Goal: Task Accomplishment & Management: Manage account settings

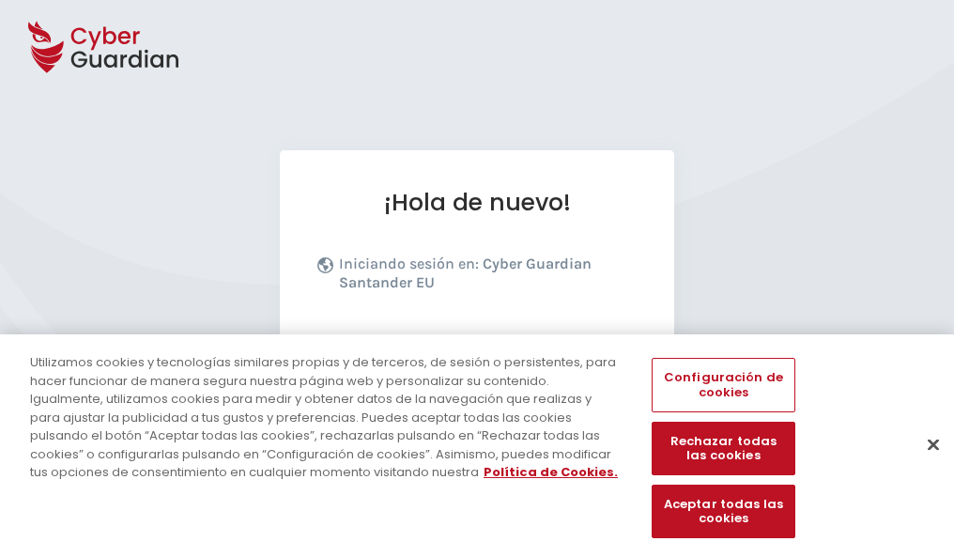
scroll to position [230, 0]
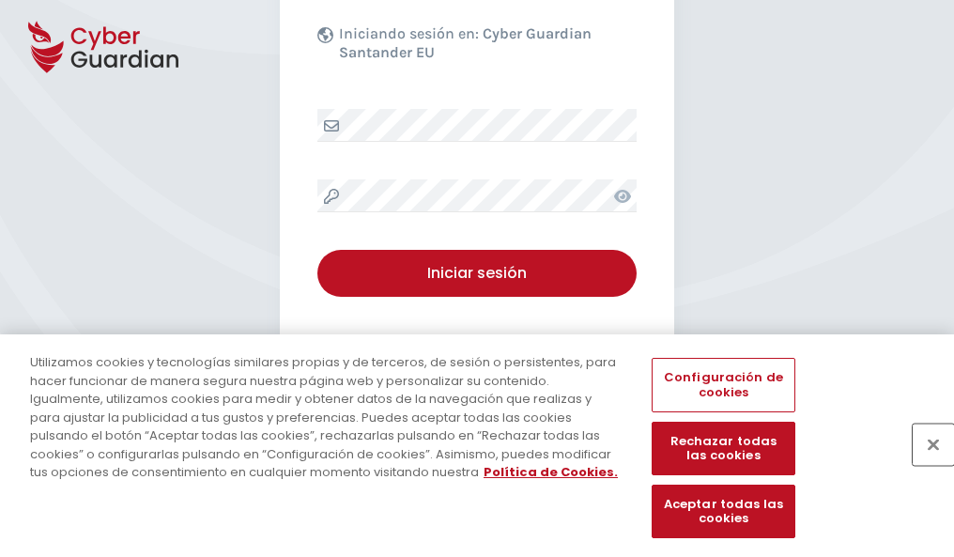
click at [924, 464] on button "Cerrar" at bounding box center [932, 443] width 41 height 41
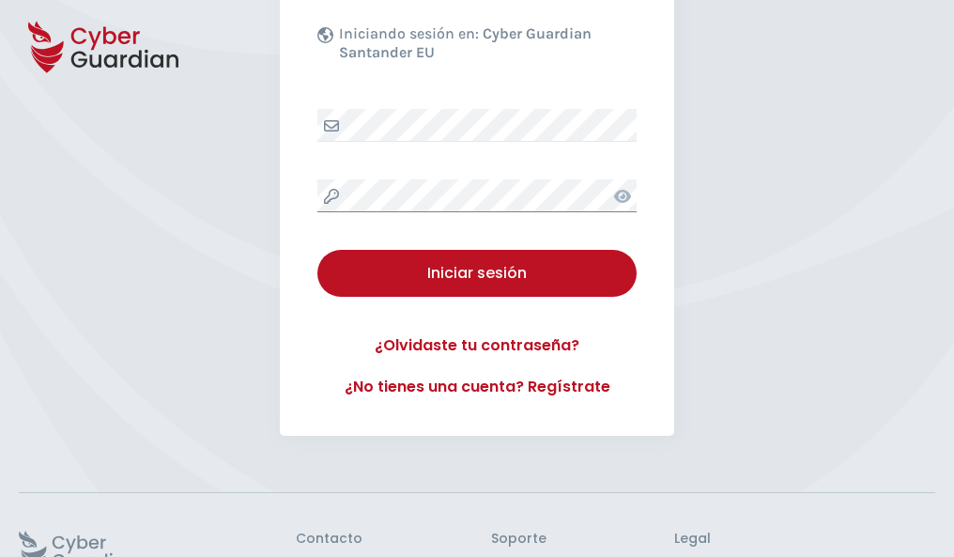
scroll to position [365, 0]
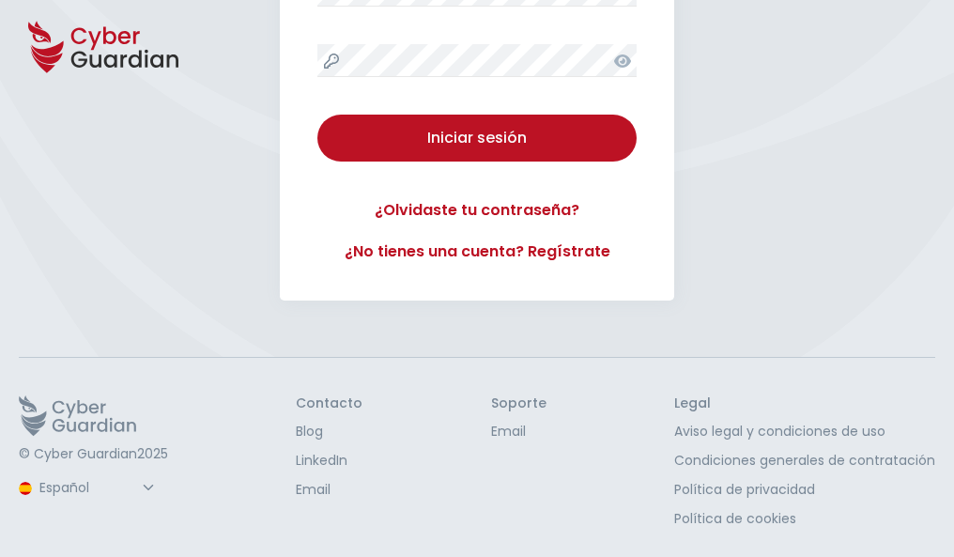
click at [317, 115] on button "Iniciar sesión" at bounding box center [476, 138] width 319 height 47
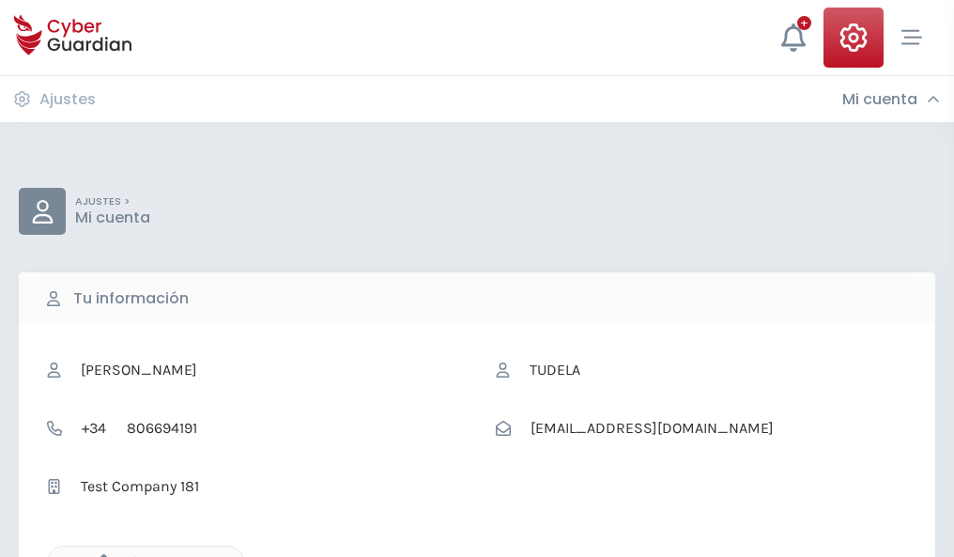
click at [99, 555] on icon "button" at bounding box center [99, 562] width 16 height 16
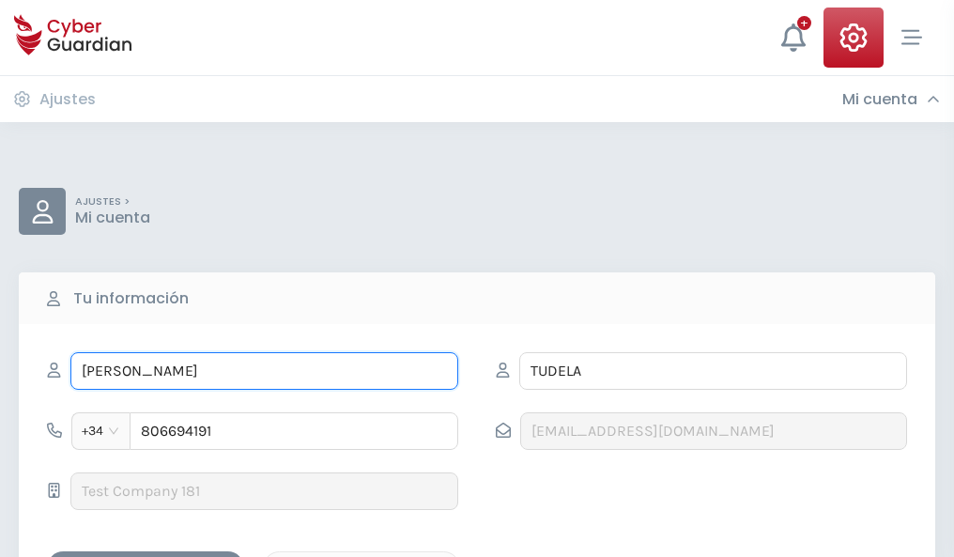
click at [264, 371] on input "[PERSON_NAME]" at bounding box center [264, 371] width 388 height 38
type input "L"
type input "[PERSON_NAME]"
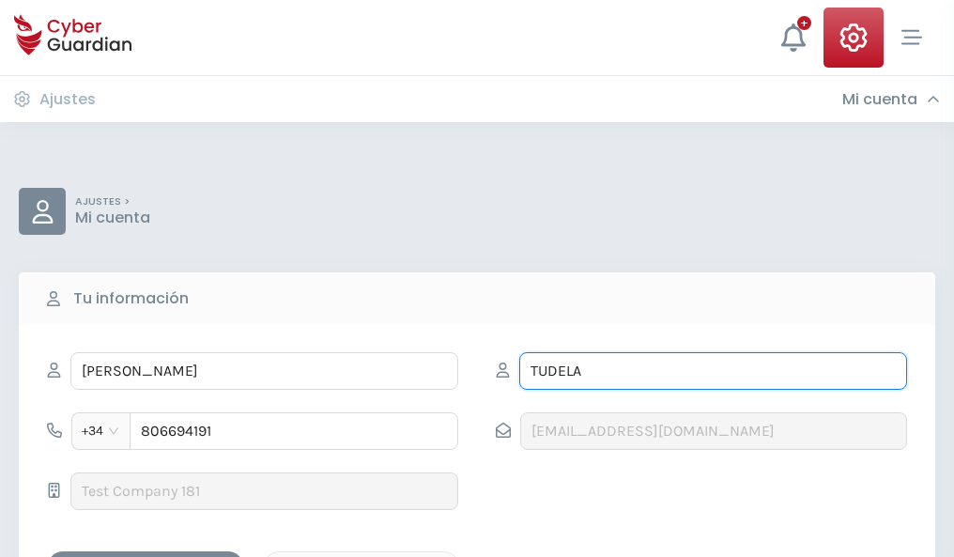
click at [713, 371] on input "TUDELA" at bounding box center [713, 371] width 388 height 38
type input "T"
type input "[PERSON_NAME]"
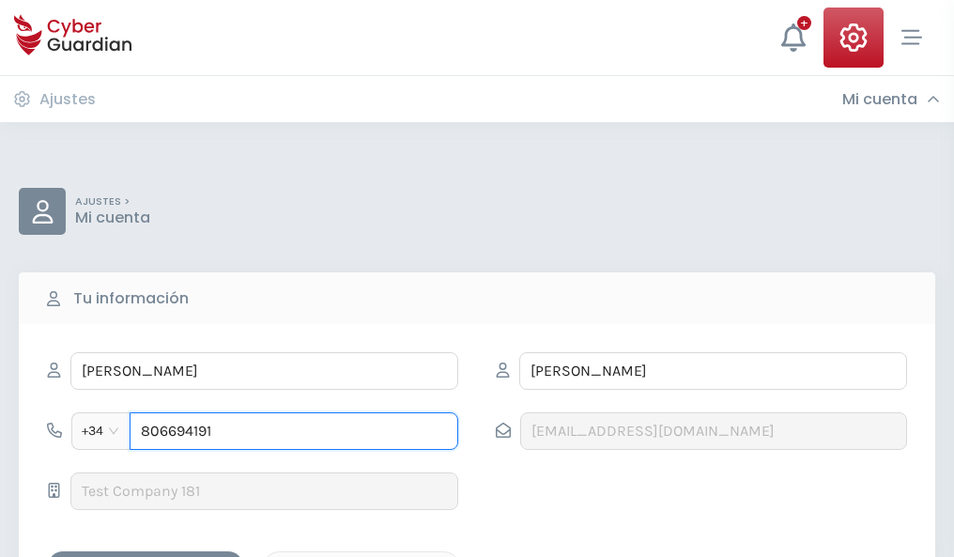
click at [294, 431] on input "806694191" at bounding box center [294, 431] width 329 height 38
type input "8"
type input "985039847"
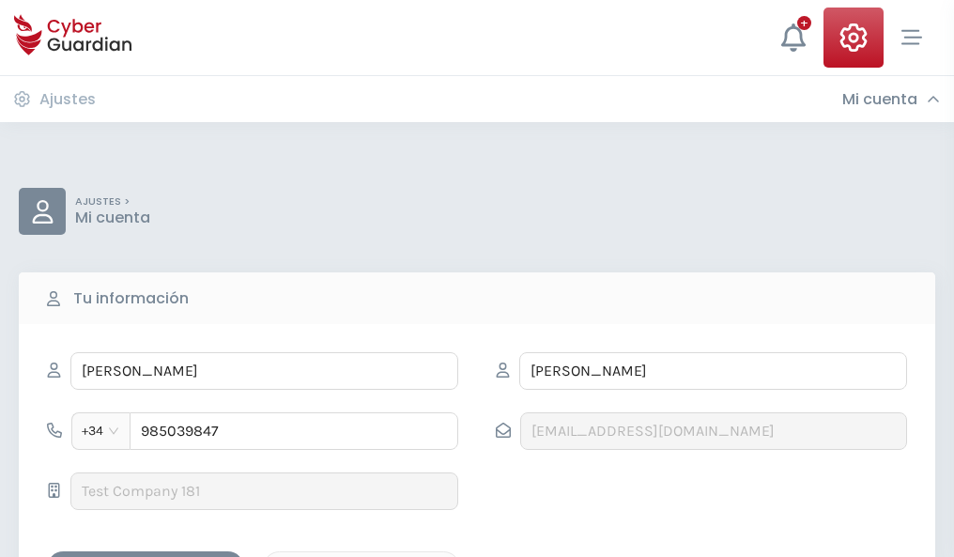
click at [146, 556] on div "Guardar cambios" at bounding box center [145, 567] width 169 height 23
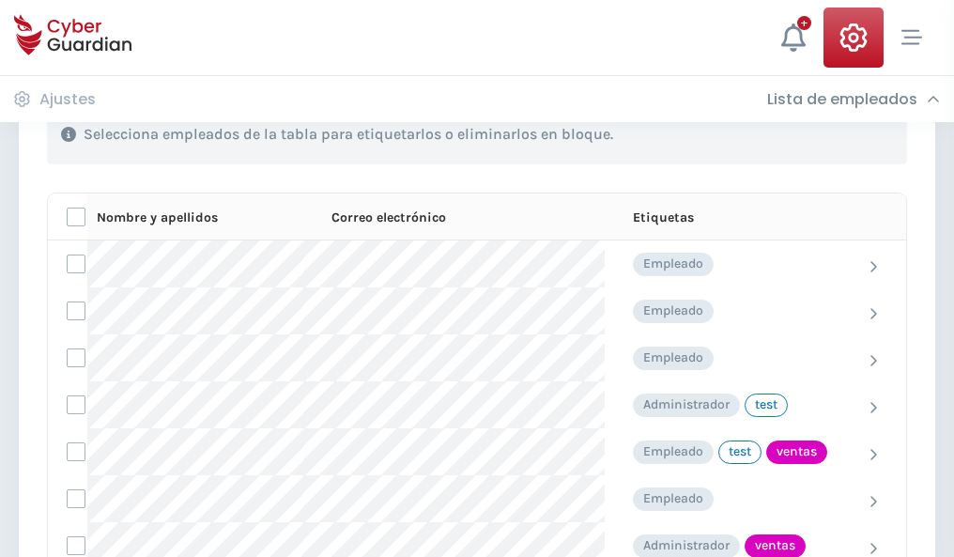
scroll to position [851, 0]
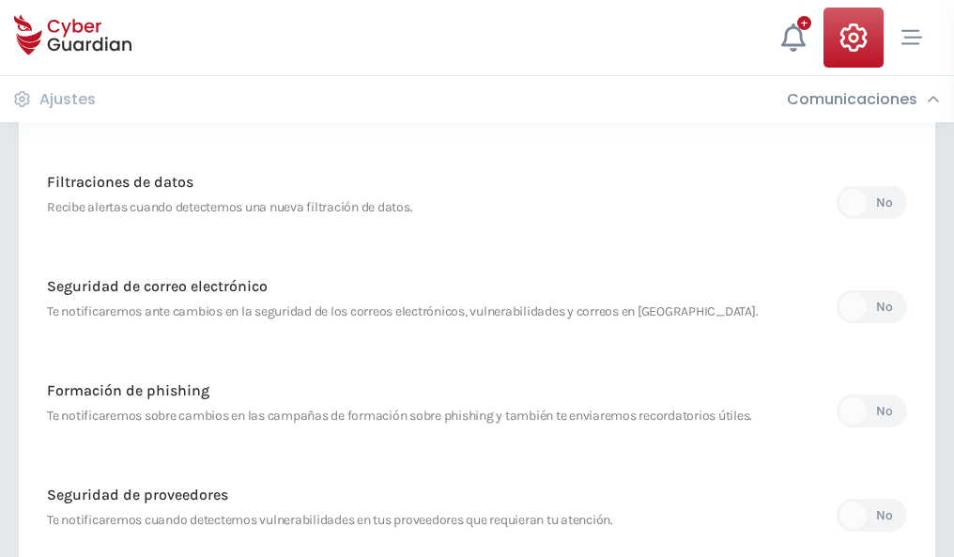
scroll to position [989, 0]
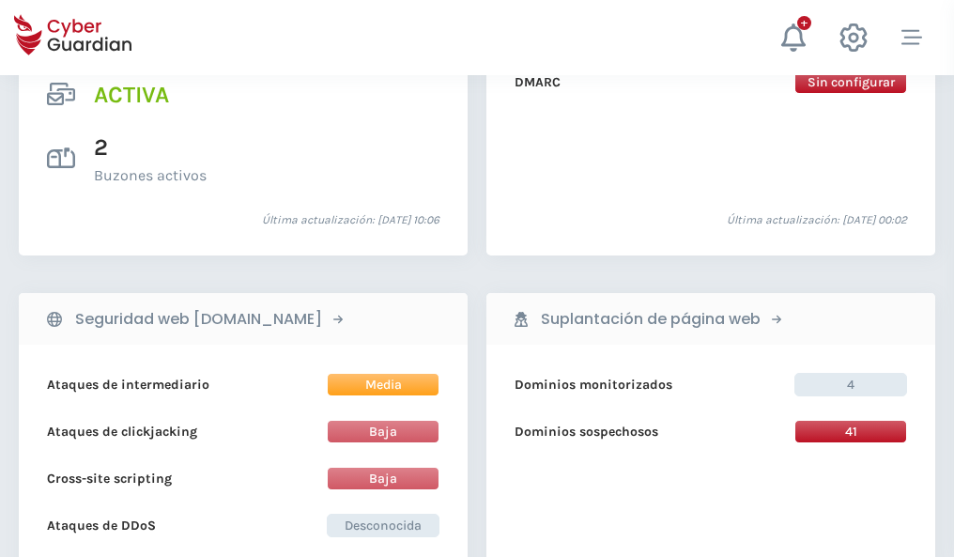
scroll to position [1908, 0]
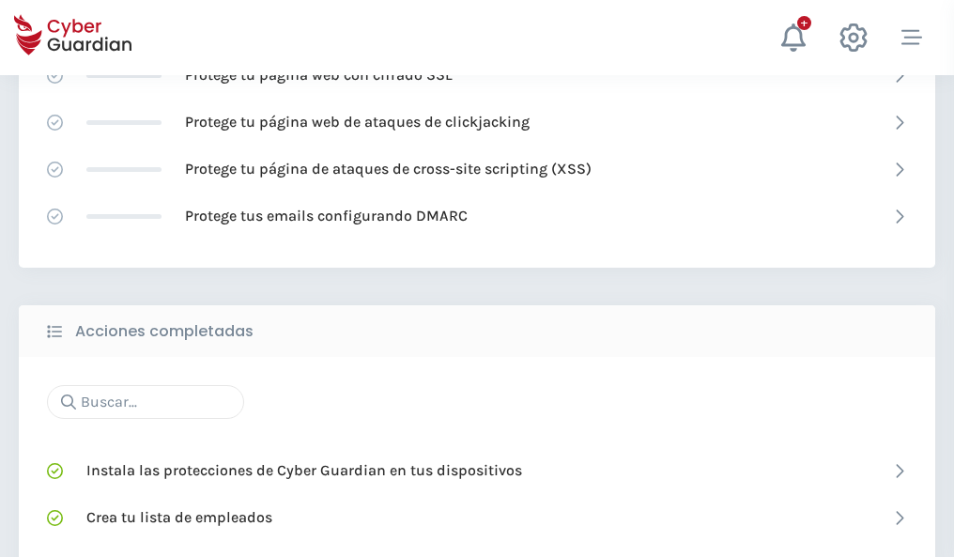
scroll to position [1250, 0]
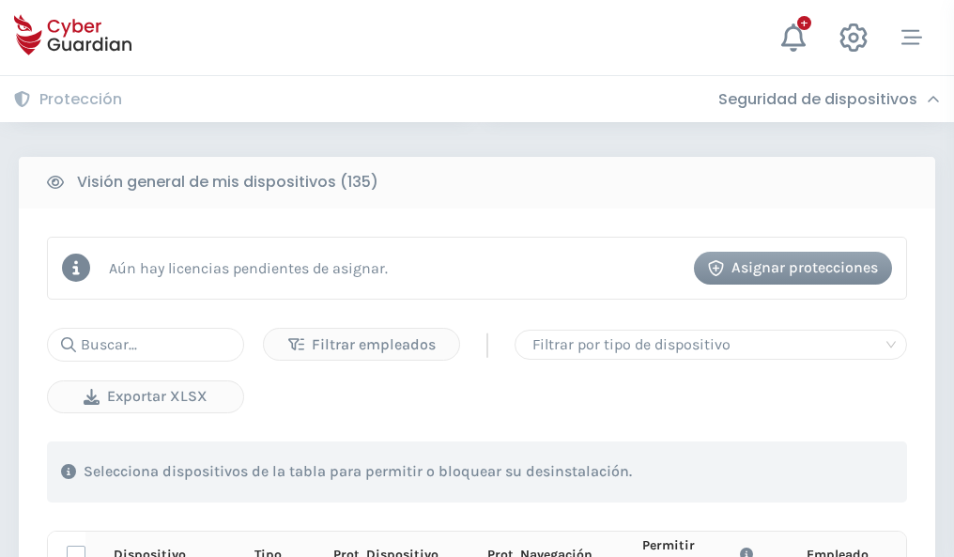
scroll to position [1659, 0]
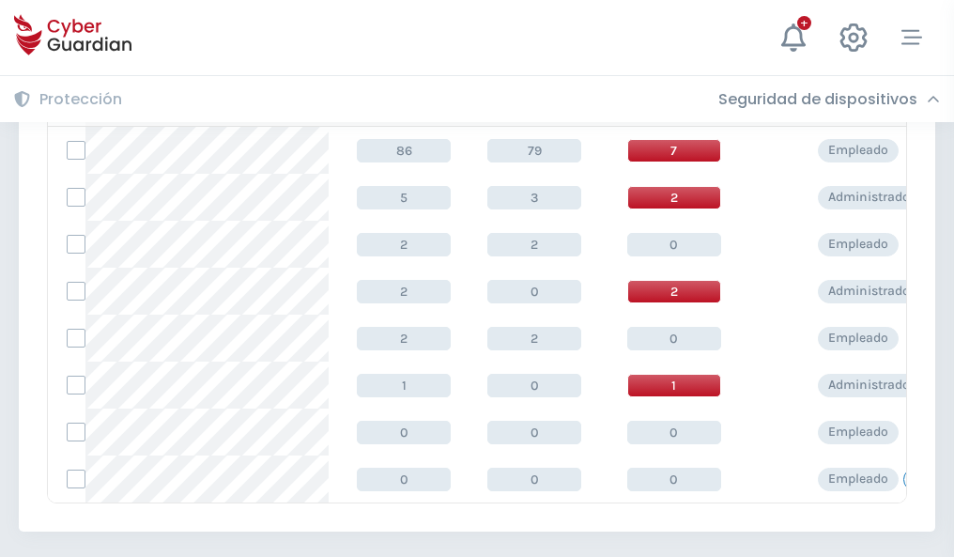
scroll to position [871, 0]
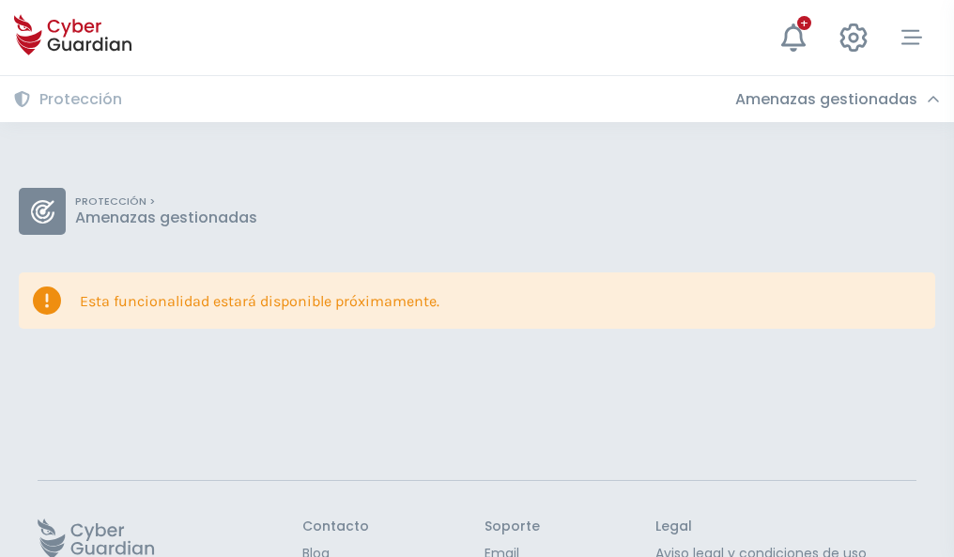
scroll to position [122, 0]
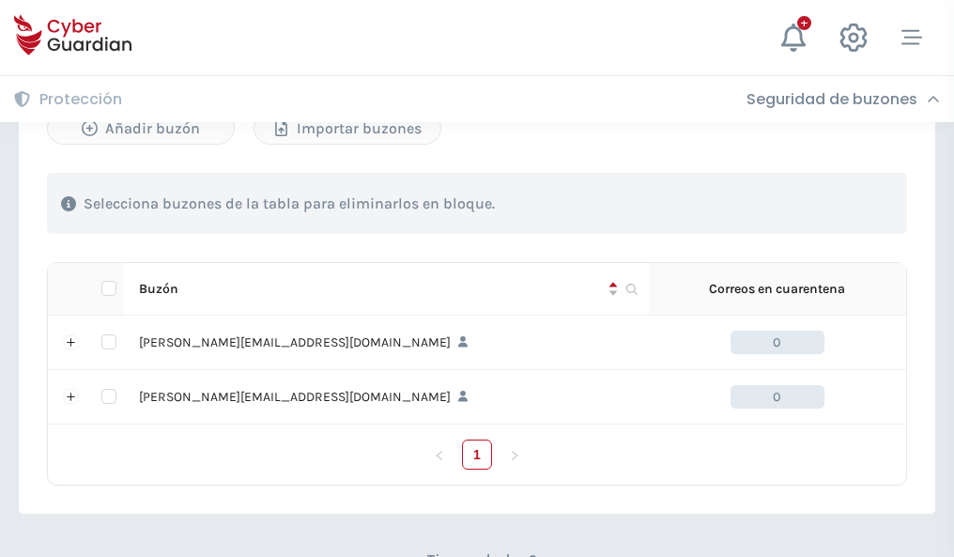
scroll to position [816, 0]
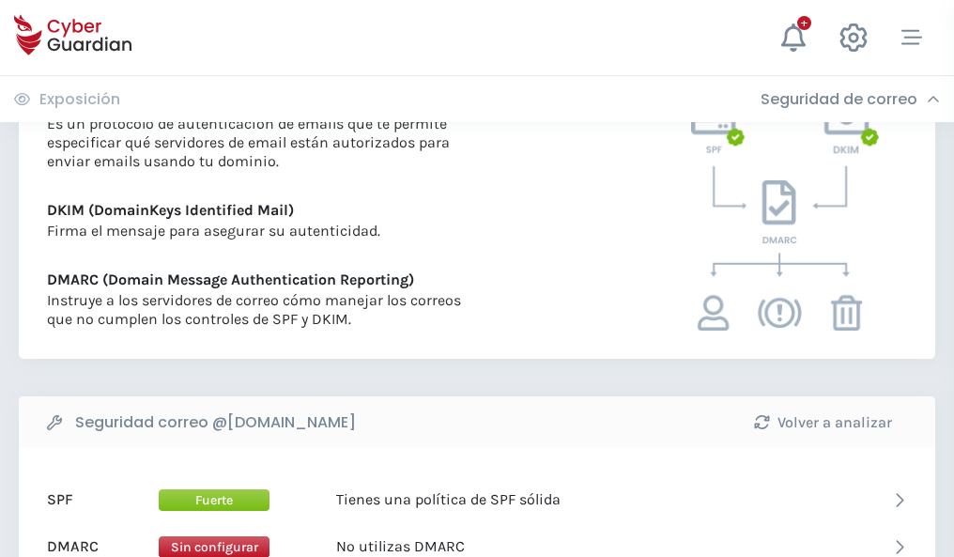
scroll to position [1013, 0]
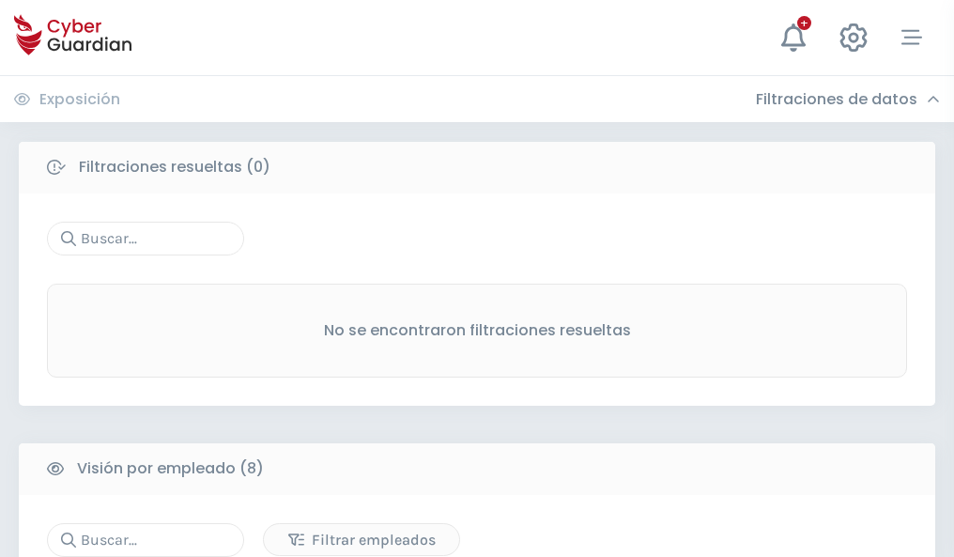
scroll to position [1600, 0]
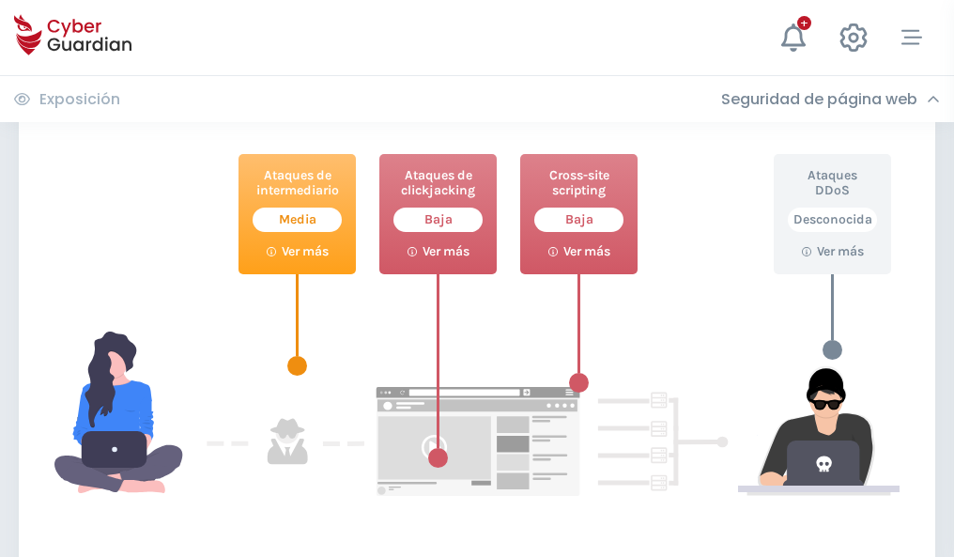
scroll to position [1022, 0]
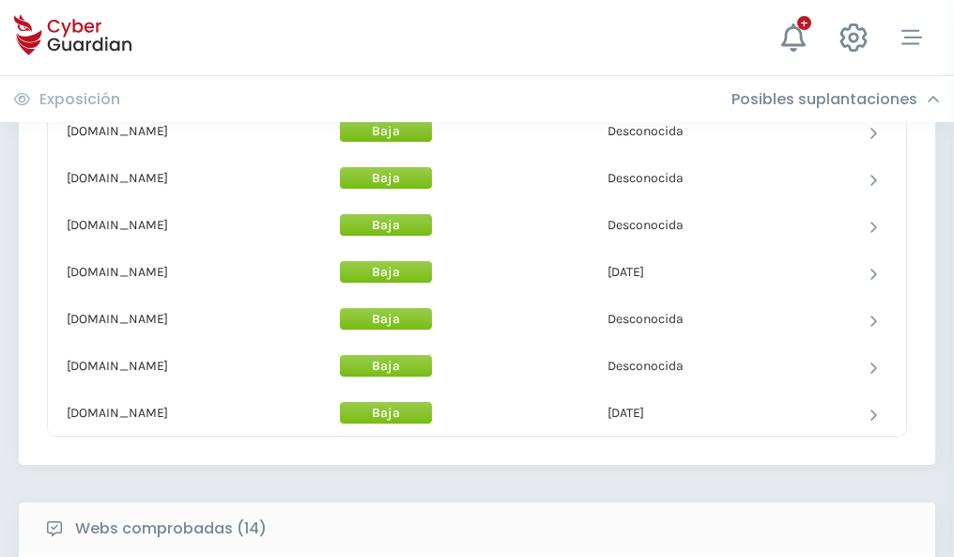
scroll to position [1831, 0]
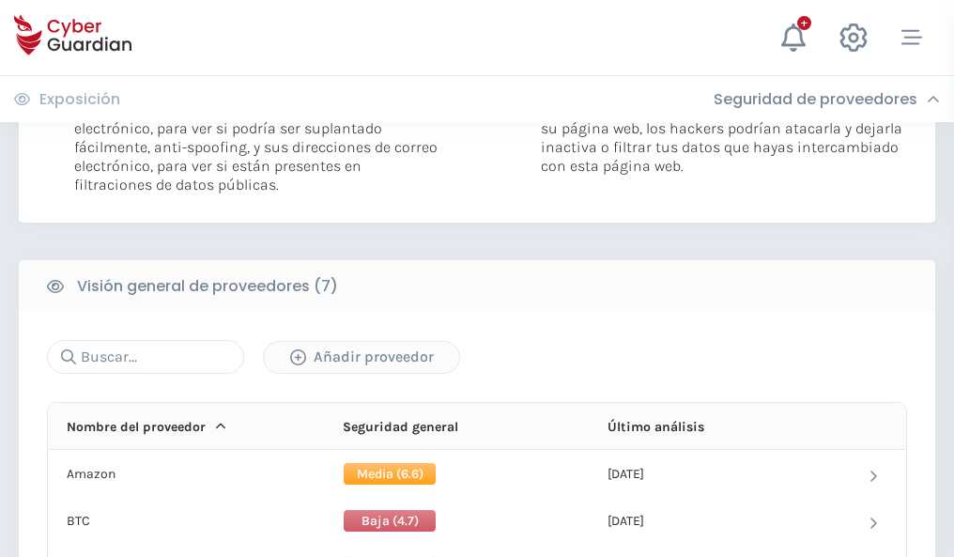
scroll to position [1257, 0]
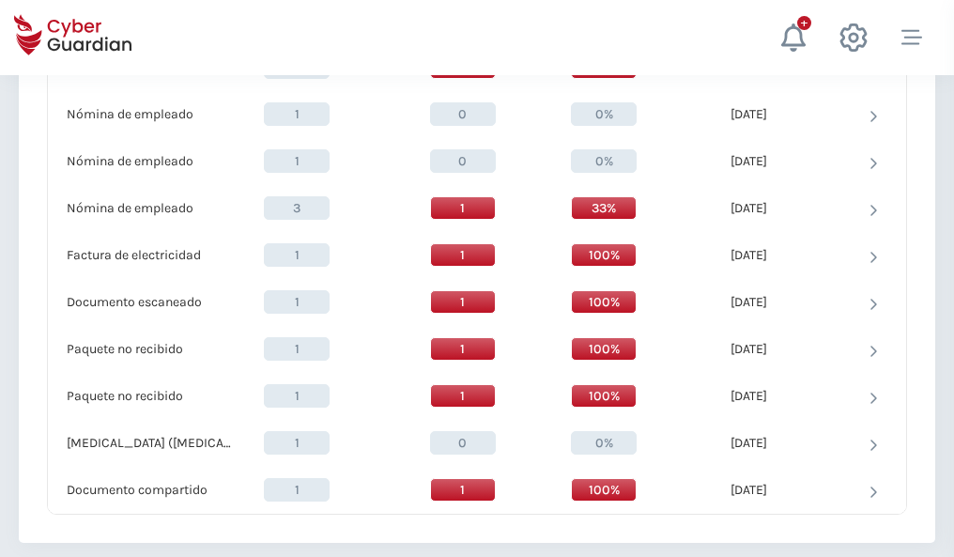
scroll to position [1946, 0]
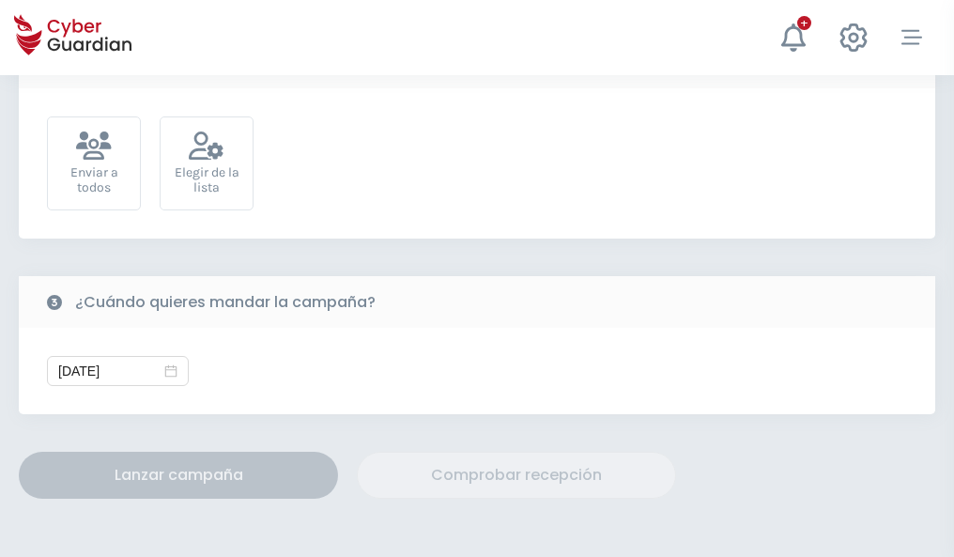
scroll to position [687, 0]
